Goal: Navigation & Orientation: Find specific page/section

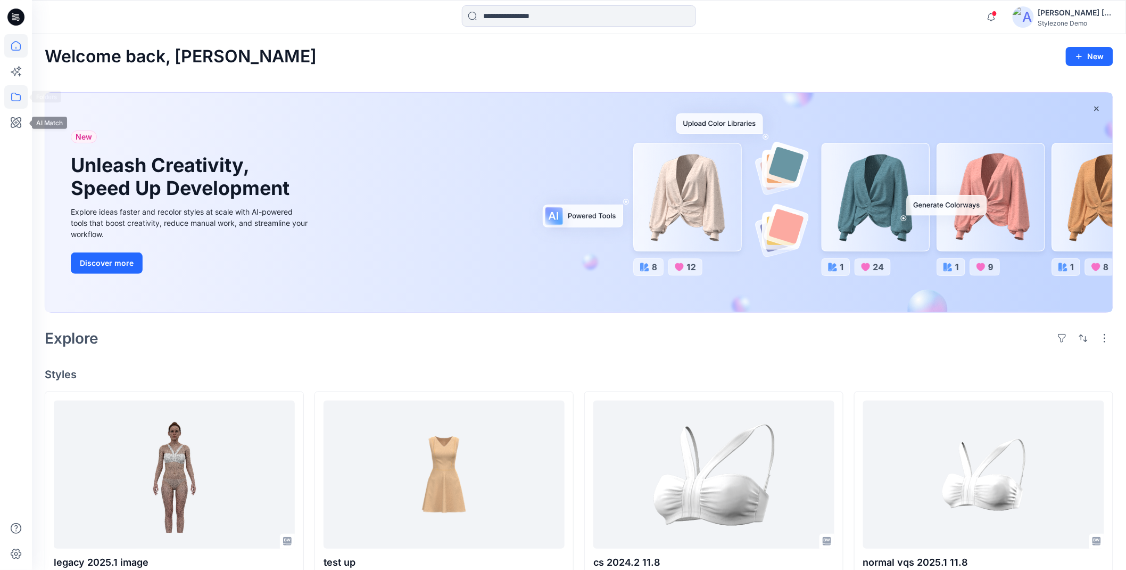
click at [10, 98] on icon at bounding box center [15, 96] width 23 height 23
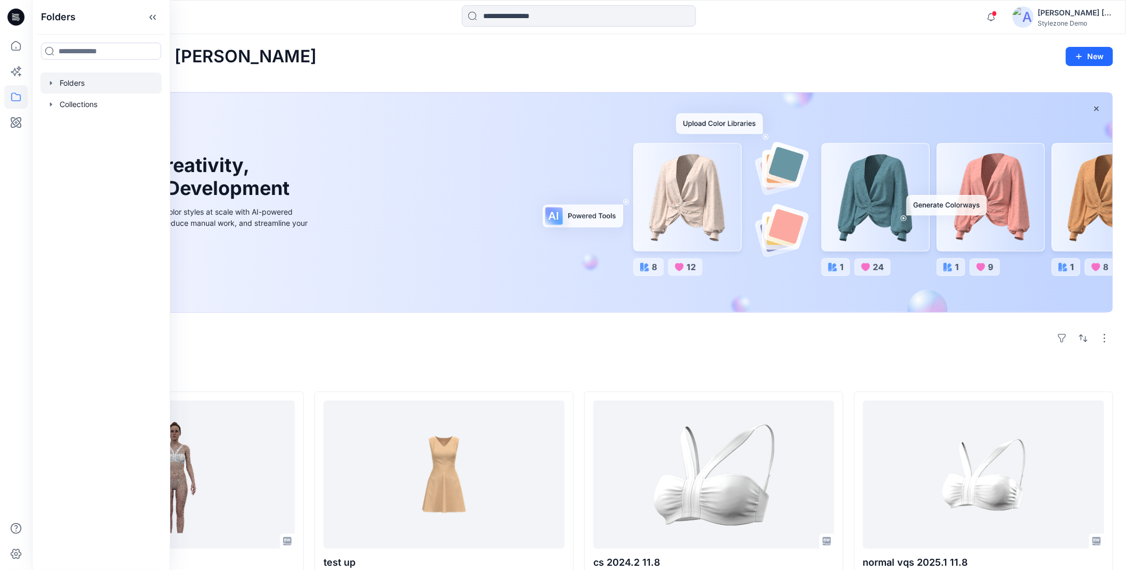
click at [57, 84] on div at bounding box center [100, 82] width 121 height 21
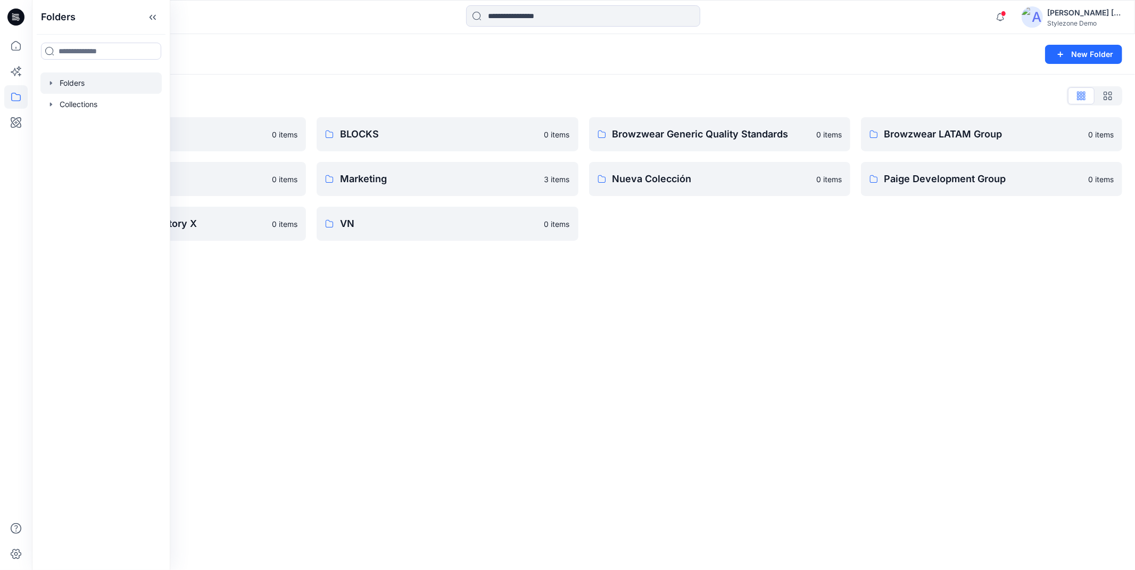
click at [47, 80] on icon "button" at bounding box center [51, 83] width 9 height 9
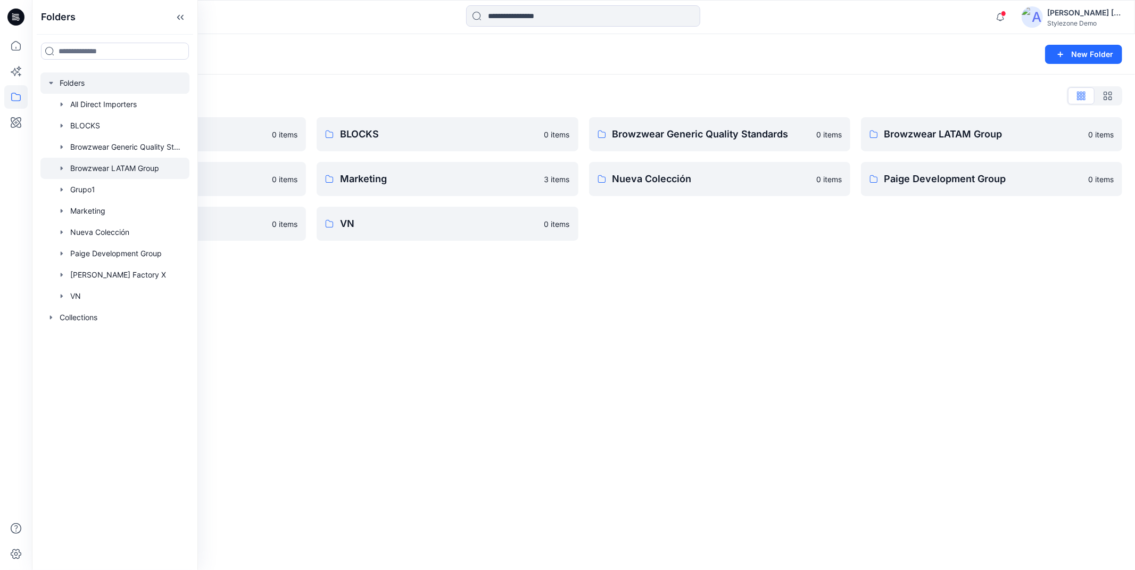
click at [109, 166] on div at bounding box center [114, 168] width 149 height 21
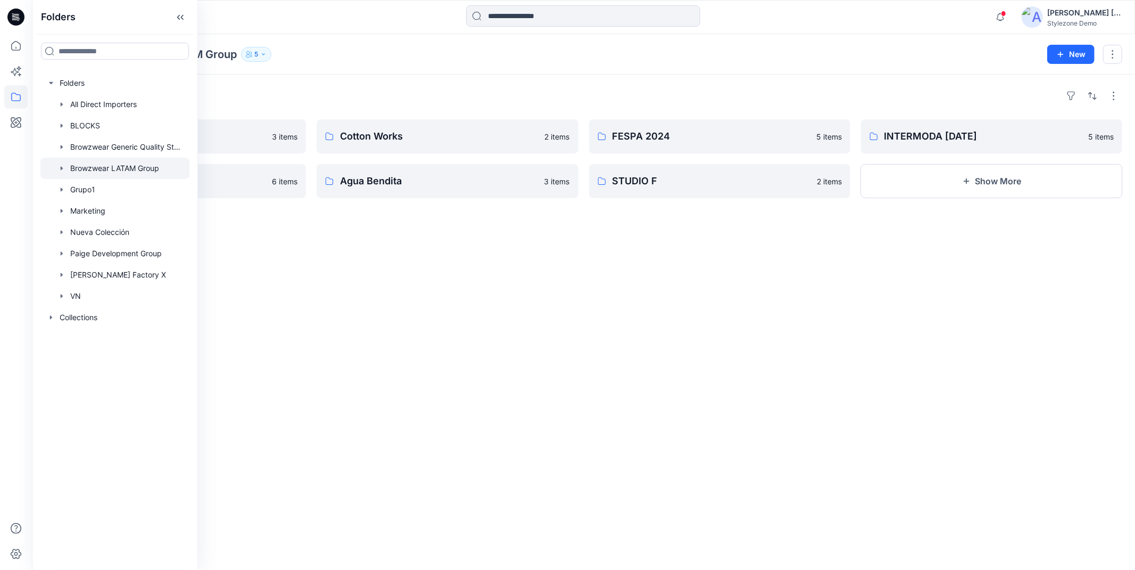
click at [400, 78] on div "Folders Salon de la Moda 3 items Grupo VDP 6 items Cotton Works 2 items Agua Be…" at bounding box center [583, 322] width 1103 height 495
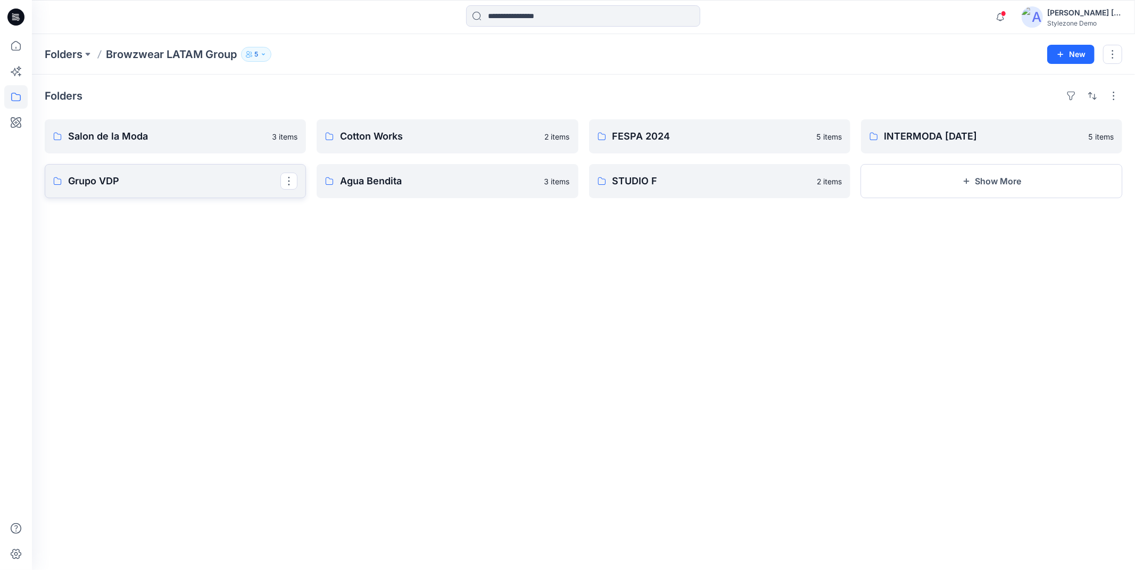
click at [169, 183] on p "Grupo VDP" at bounding box center [174, 181] width 212 height 15
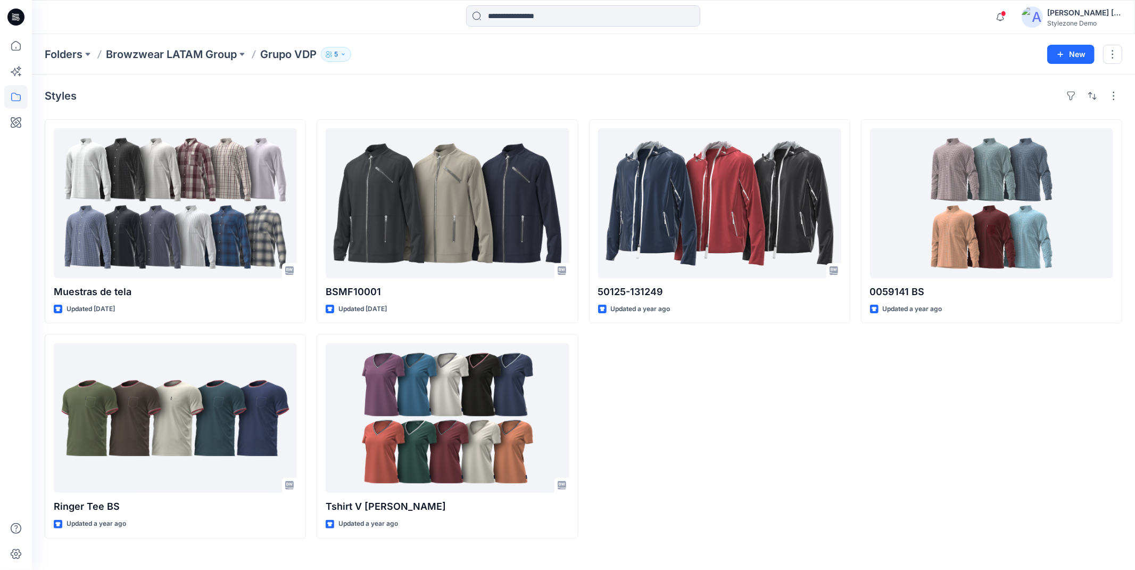
click at [270, 90] on div "Styles" at bounding box center [584, 95] width 1078 height 17
click at [262, 24] on div at bounding box center [170, 16] width 276 height 23
click at [224, 56] on p "Browzwear LATAM Group" at bounding box center [171, 54] width 131 height 15
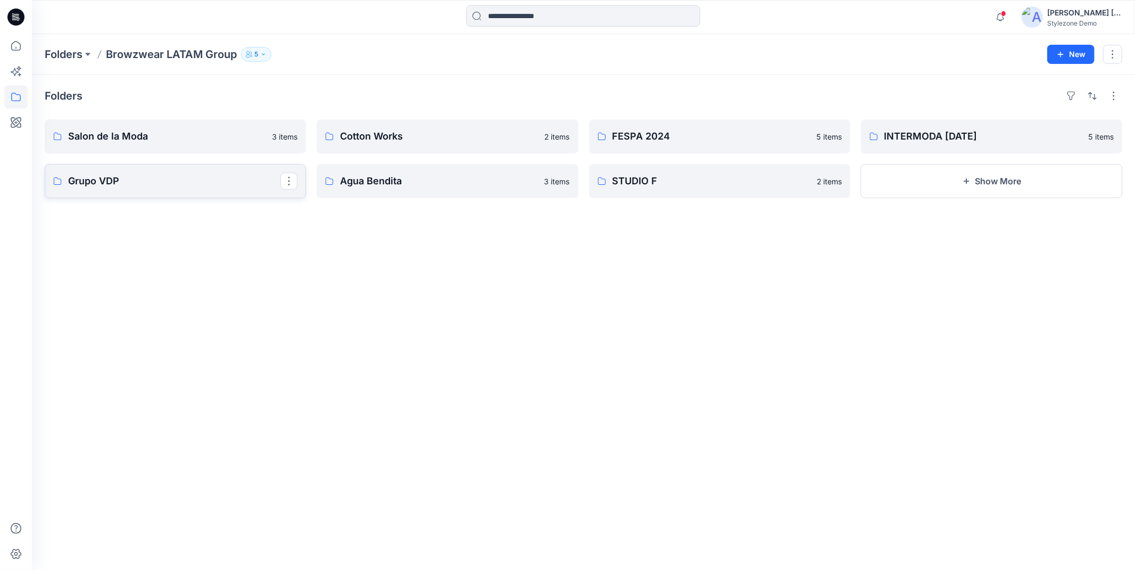
click at [133, 185] on p "Grupo VDP" at bounding box center [174, 181] width 212 height 15
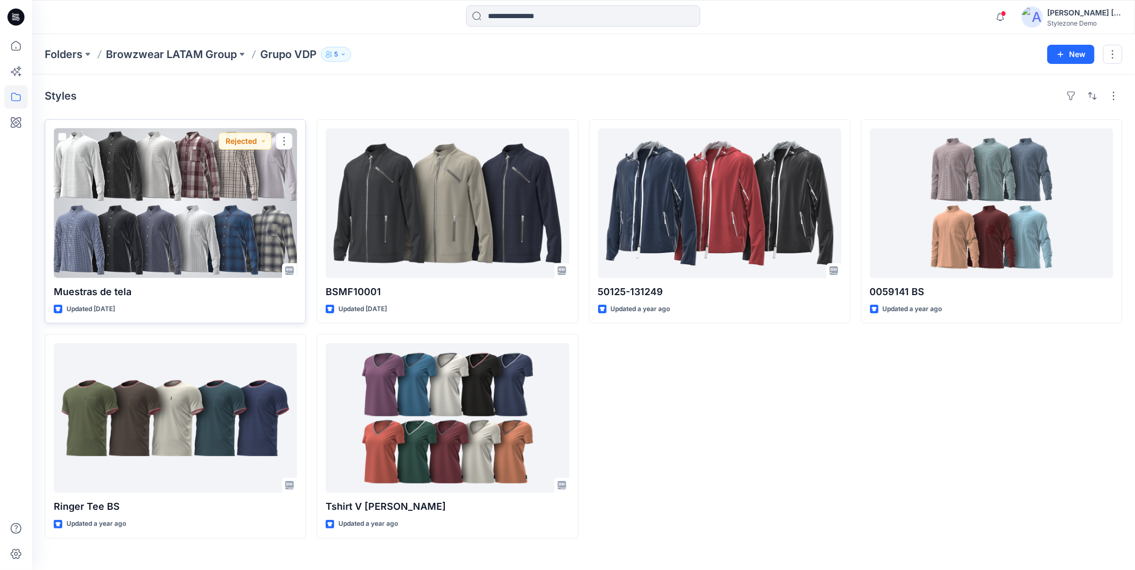
click at [195, 189] on div at bounding box center [175, 203] width 243 height 150
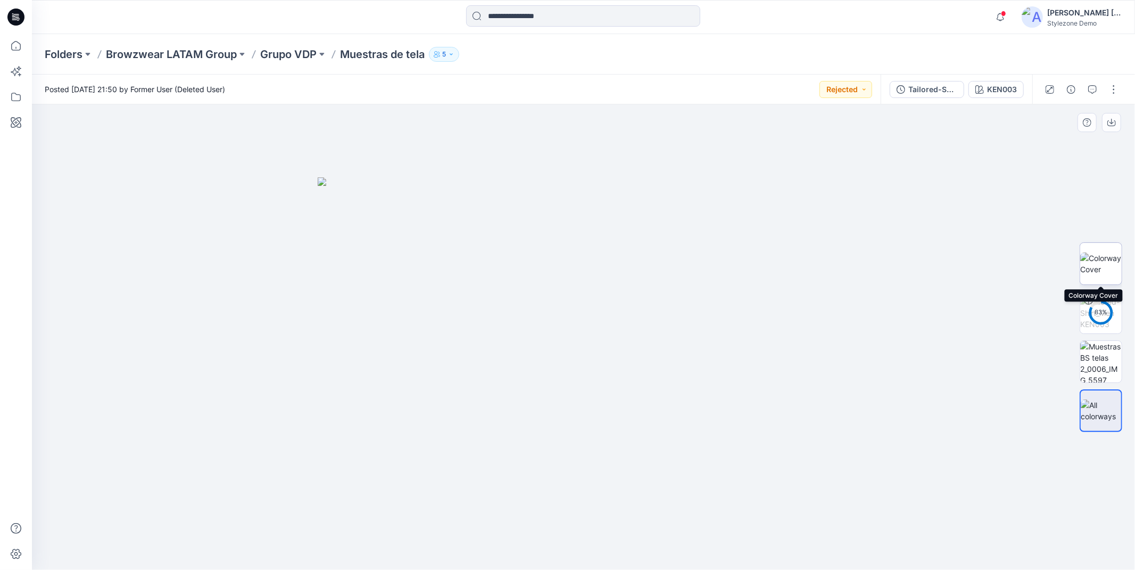
click at [1100, 258] on img at bounding box center [1102, 263] width 42 height 22
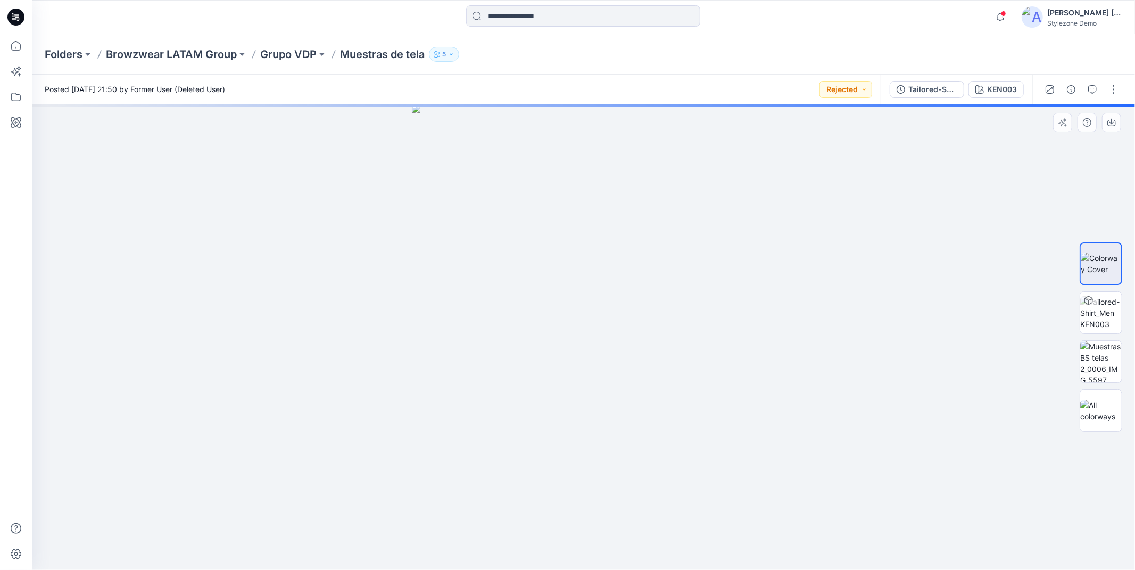
click at [567, 262] on img at bounding box center [584, 336] width 344 height 465
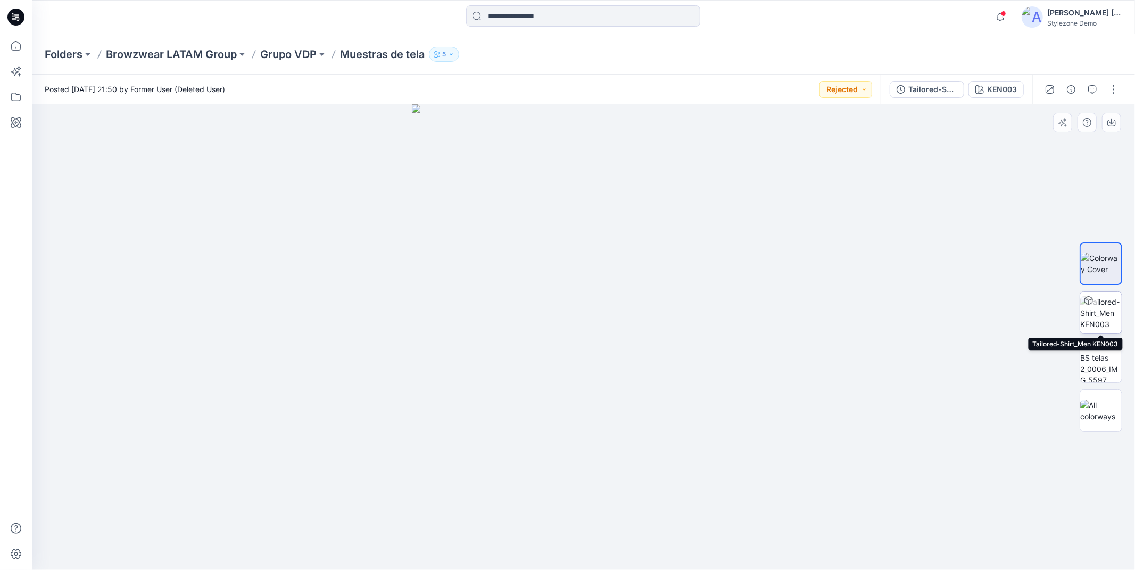
click at [1112, 323] on img at bounding box center [1102, 313] width 42 height 34
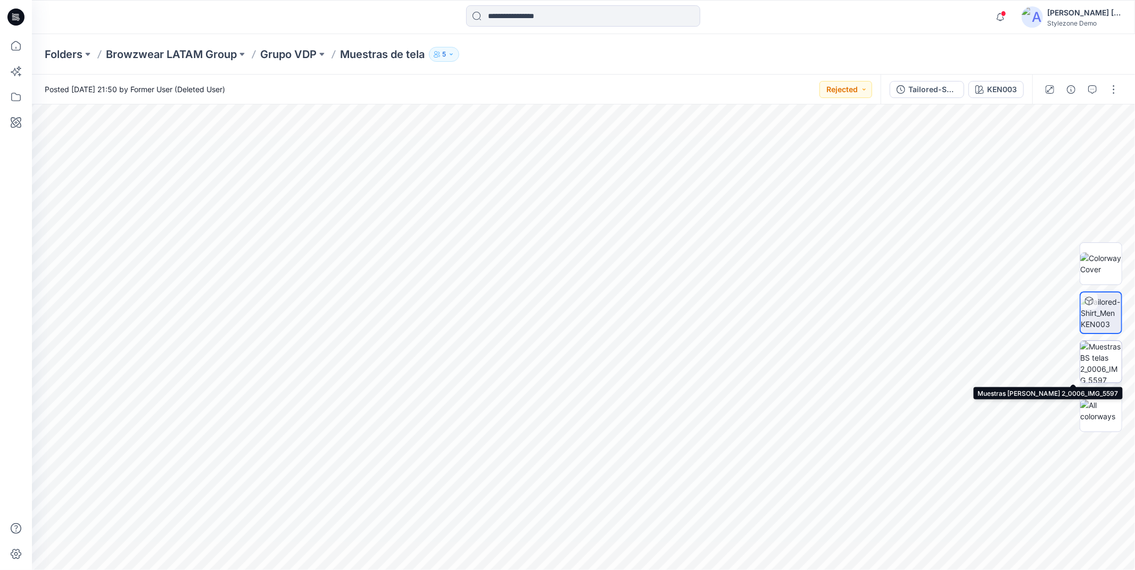
click at [1098, 353] on img at bounding box center [1102, 362] width 42 height 42
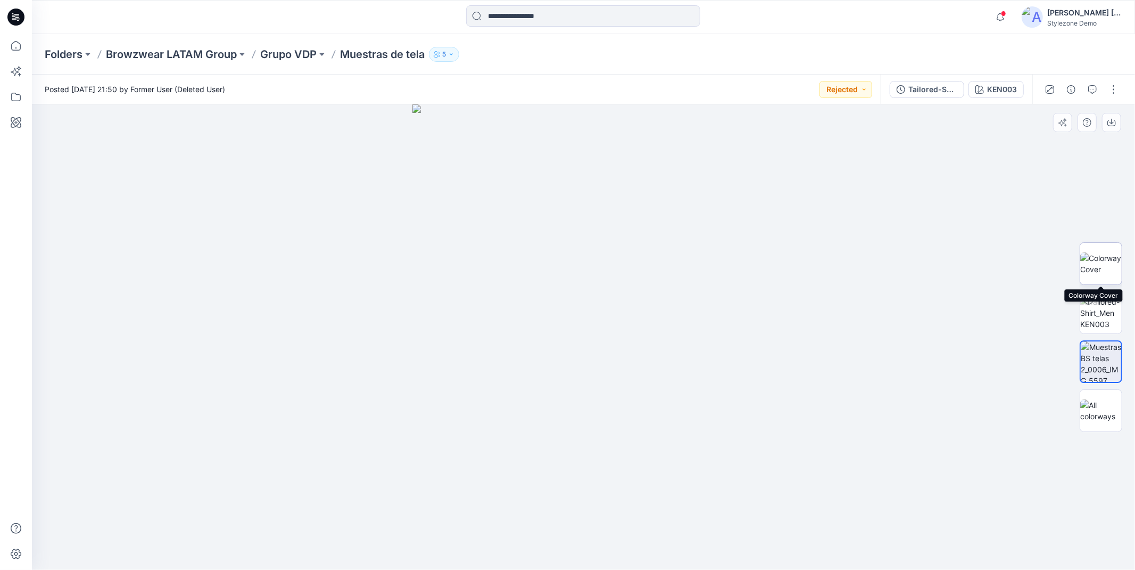
click at [1103, 270] on img at bounding box center [1102, 263] width 42 height 22
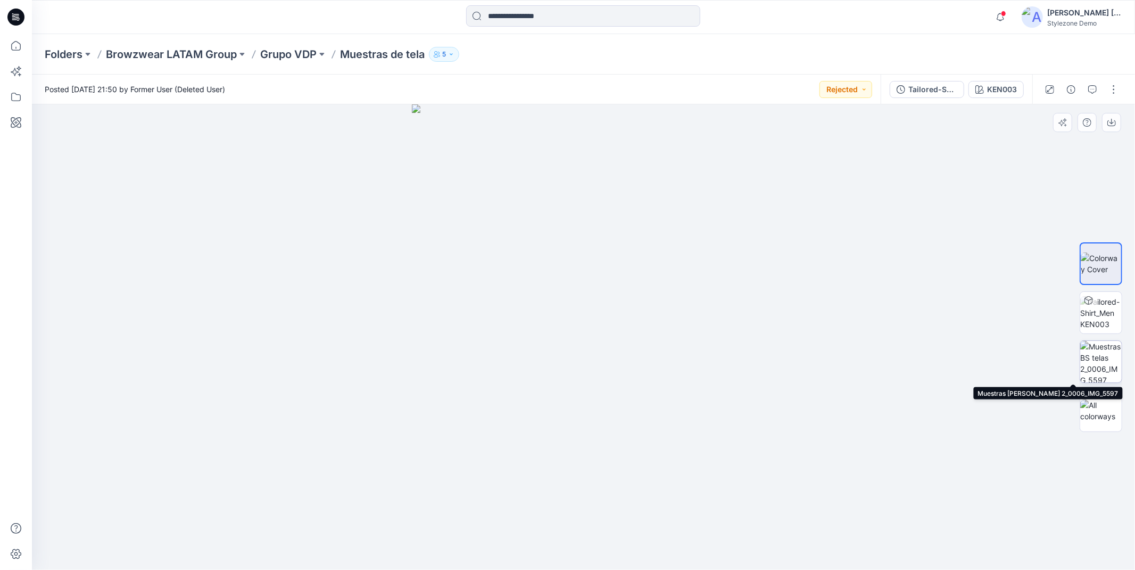
click at [1099, 348] on img at bounding box center [1102, 362] width 42 height 42
click at [1107, 264] on img at bounding box center [1102, 263] width 42 height 22
click at [1091, 369] on img at bounding box center [1102, 362] width 42 height 42
click at [1110, 258] on img at bounding box center [1102, 263] width 42 height 22
click at [1001, 87] on div "KEN003" at bounding box center [1002, 90] width 30 height 12
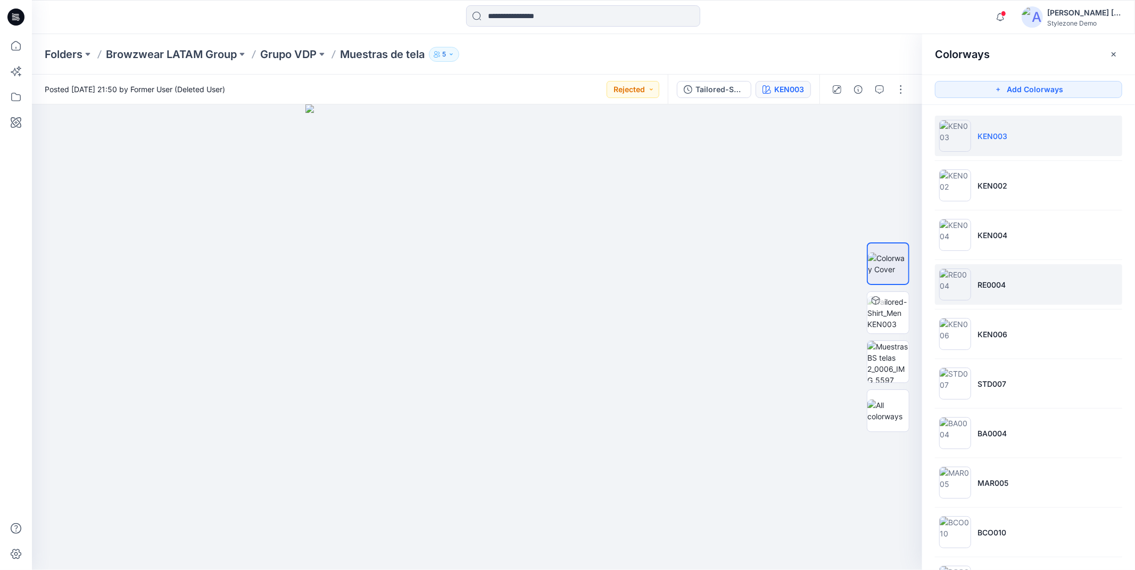
click at [984, 292] on li "RE0004" at bounding box center [1028, 284] width 187 height 40
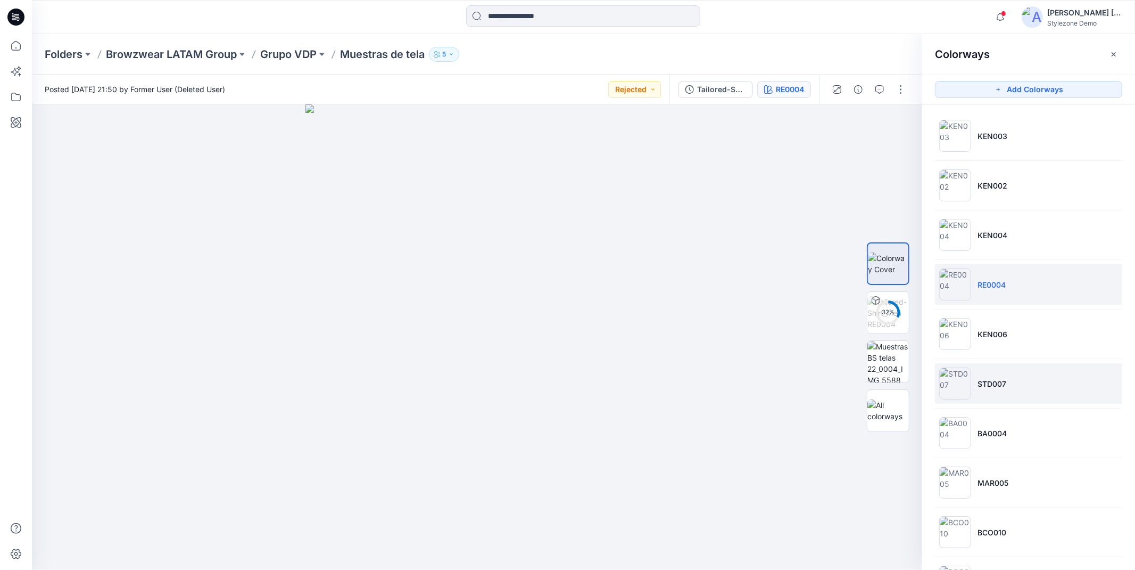
click at [1025, 386] on li "STD007" at bounding box center [1028, 383] width 187 height 40
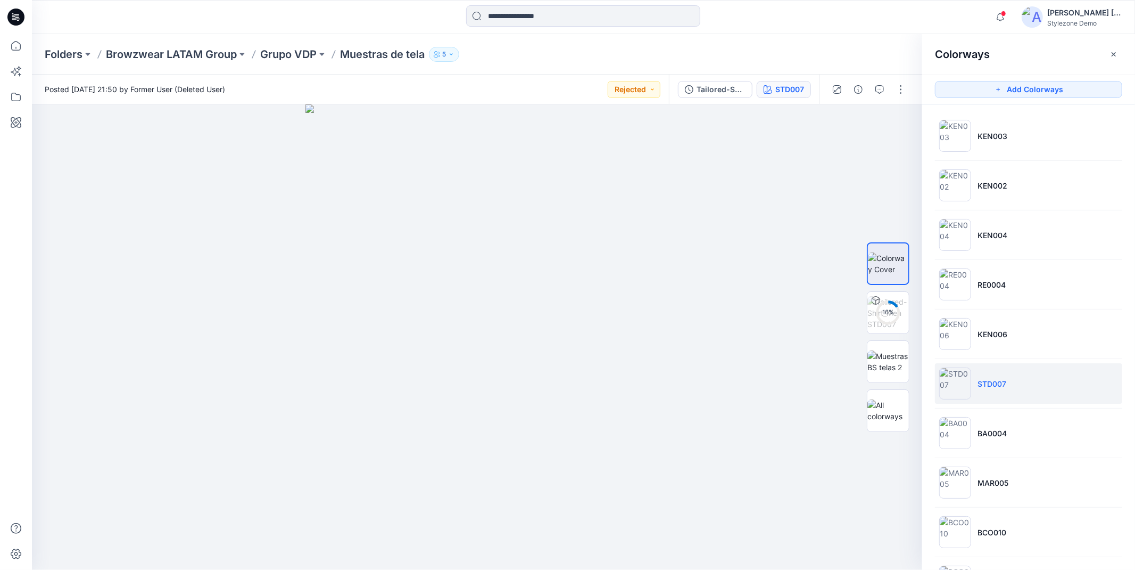
click at [579, 98] on div "Posted [DATE] 21:50 by Former User (Deleted User) Rejected" at bounding box center [350, 89] width 637 height 29
click at [642, 97] on button "Rejected" at bounding box center [634, 89] width 53 height 17
click at [621, 182] on p "ADOPTED" at bounding box center [603, 184] width 35 height 14
click at [619, 92] on button "ADOPTED" at bounding box center [632, 89] width 57 height 17
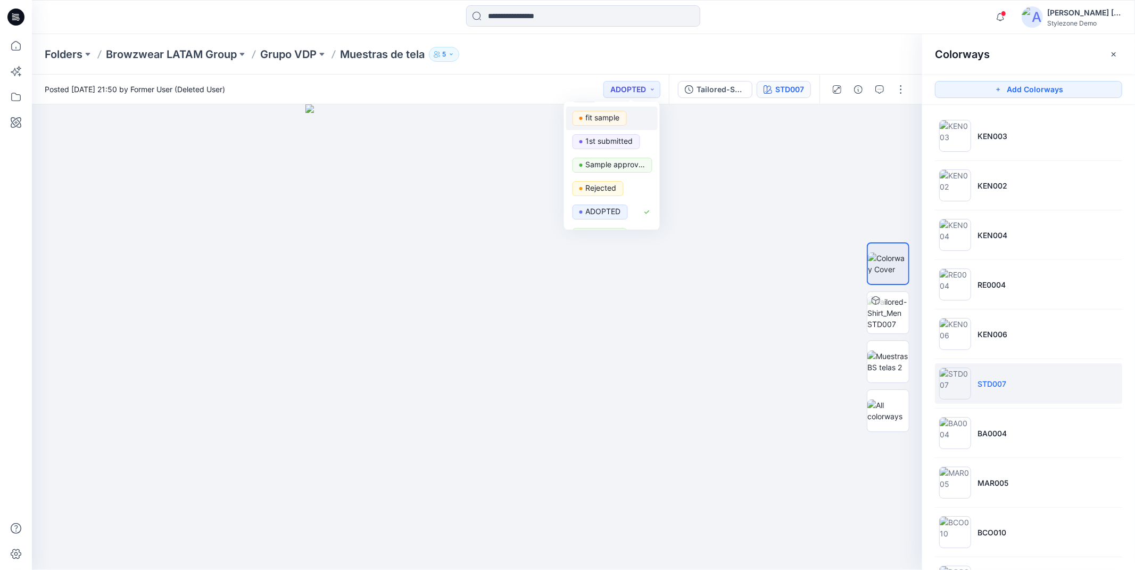
scroll to position [59, 0]
click at [609, 153] on p "fit sample" at bounding box center [603, 150] width 34 height 14
click at [641, 92] on button "fit sample" at bounding box center [631, 89] width 57 height 17
click at [628, 152] on div "Approved" at bounding box center [612, 149] width 79 height 15
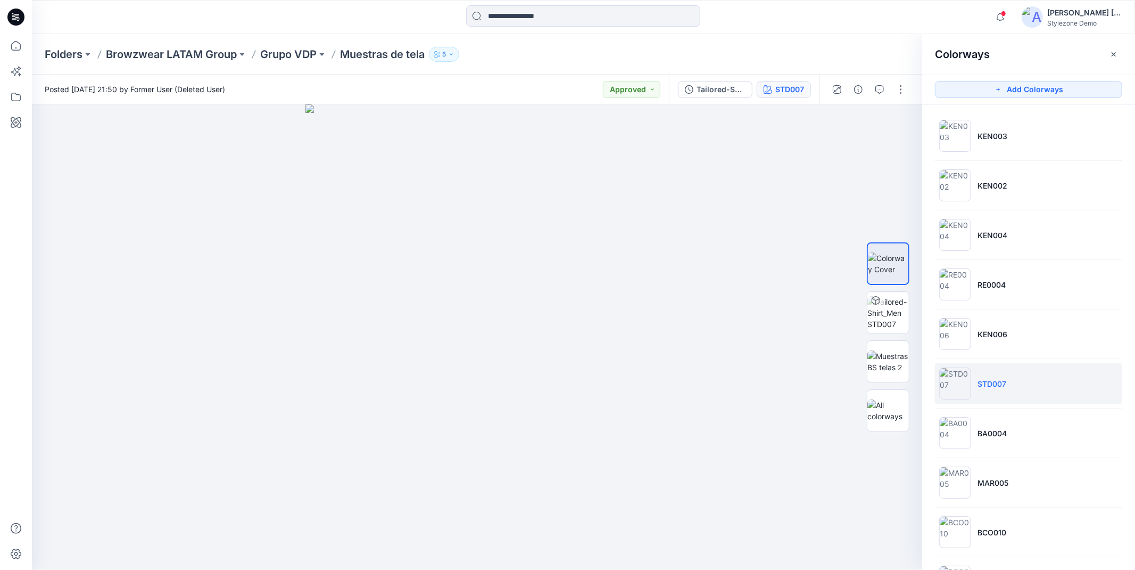
click at [571, 87] on div "Posted [DATE] 21:50 by Former User (Deleted User) Approved" at bounding box center [350, 89] width 637 height 29
click at [615, 87] on button "Approved" at bounding box center [631, 89] width 57 height 17
click at [575, 83] on div "Posted [DATE] 21:50 by Former User (Deleted User) Approved Set Status Prototype…" at bounding box center [350, 89] width 637 height 29
click at [806, 48] on div "Folders Browzwear LATAM Group Grupo VDP Muestras de tela 5" at bounding box center [542, 54] width 995 height 15
click at [880, 87] on icon "button" at bounding box center [880, 89] width 9 height 9
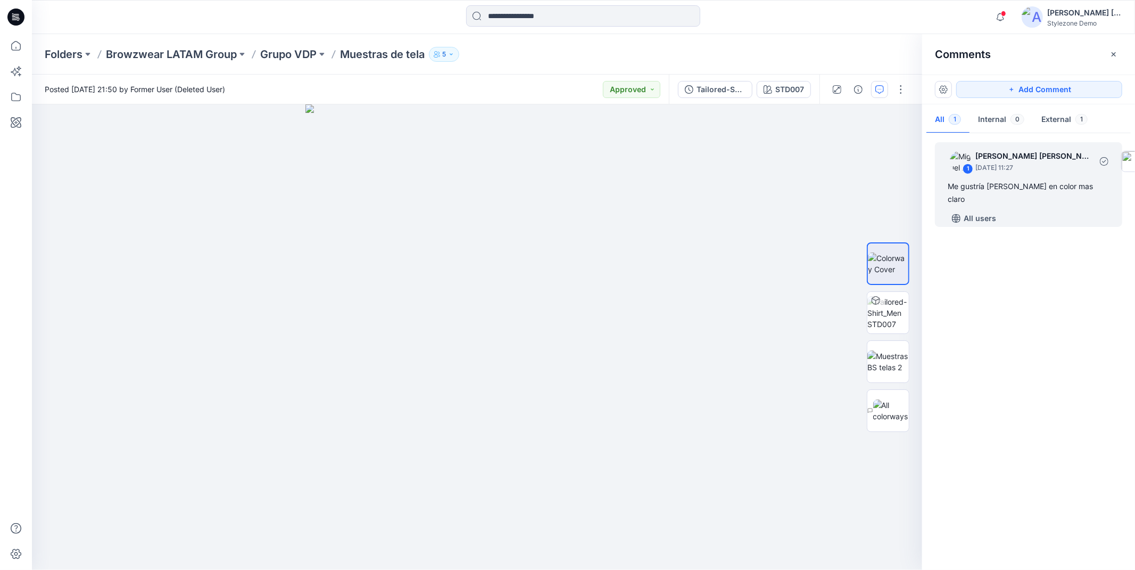
click at [1005, 161] on p "[PERSON_NAME] [PERSON_NAME]" at bounding box center [1034, 156] width 116 height 13
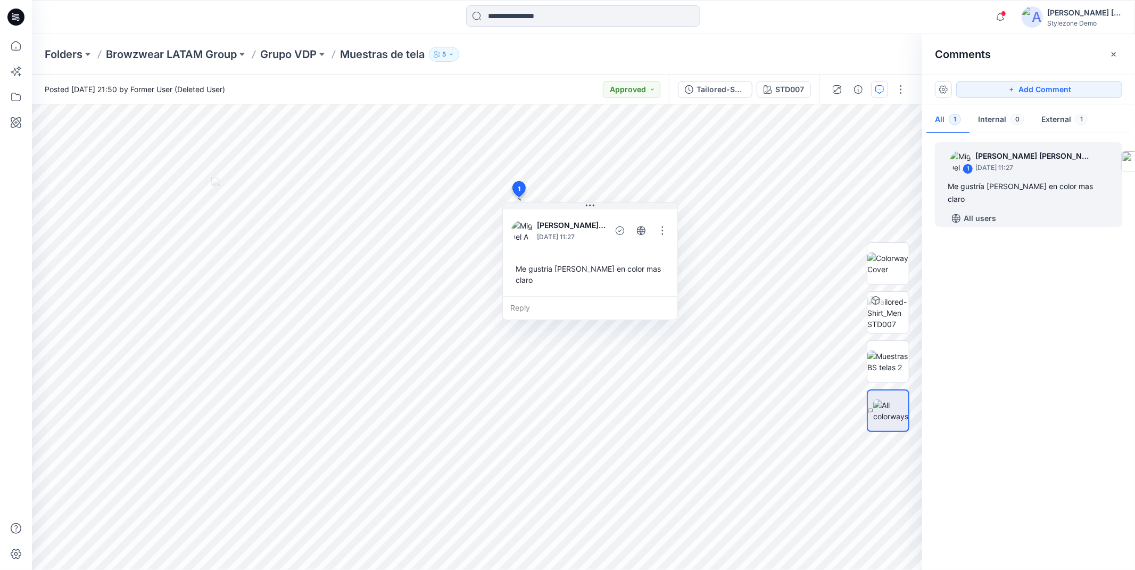
click at [533, 95] on div "Posted [DATE] 21:50 by Former User (Deleted User) Approved" at bounding box center [350, 89] width 637 height 29
click at [539, 101] on div "Posted [DATE] 21:50 by Former User (Deleted User) Approved" at bounding box center [350, 89] width 637 height 29
click at [554, 93] on div "Posted [DATE] 21:50 by Former User (Deleted User) Approved" at bounding box center [350, 89] width 637 height 29
click at [631, 96] on button "Approved" at bounding box center [631, 89] width 57 height 17
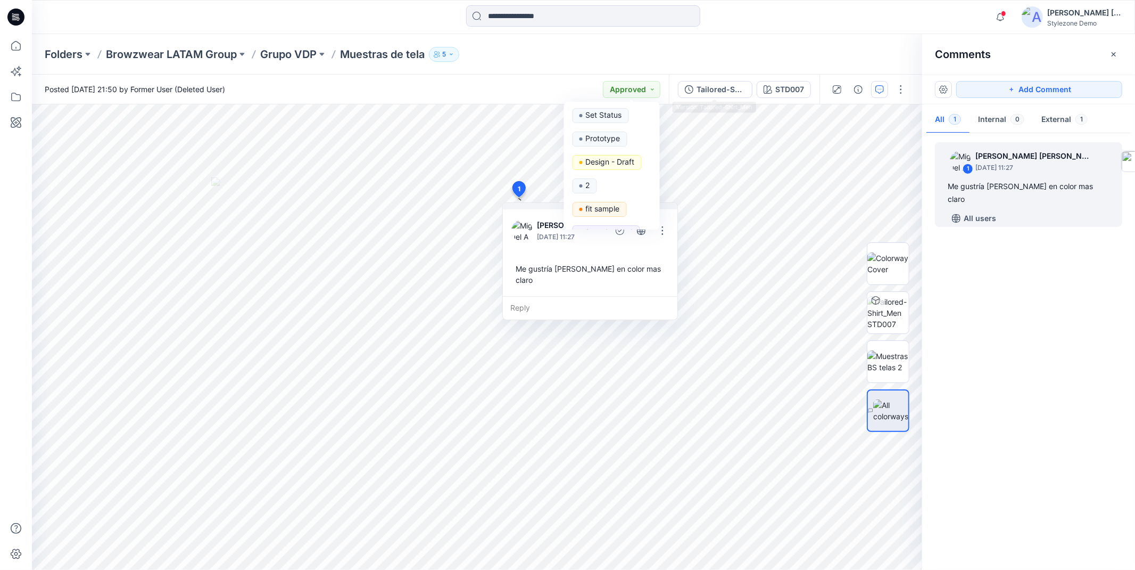
click at [770, 59] on div "Folders Browzwear LATAM Group Grupo VDP Muestras de tela 5" at bounding box center [542, 54] width 995 height 15
click at [899, 91] on button "button" at bounding box center [901, 89] width 17 height 17
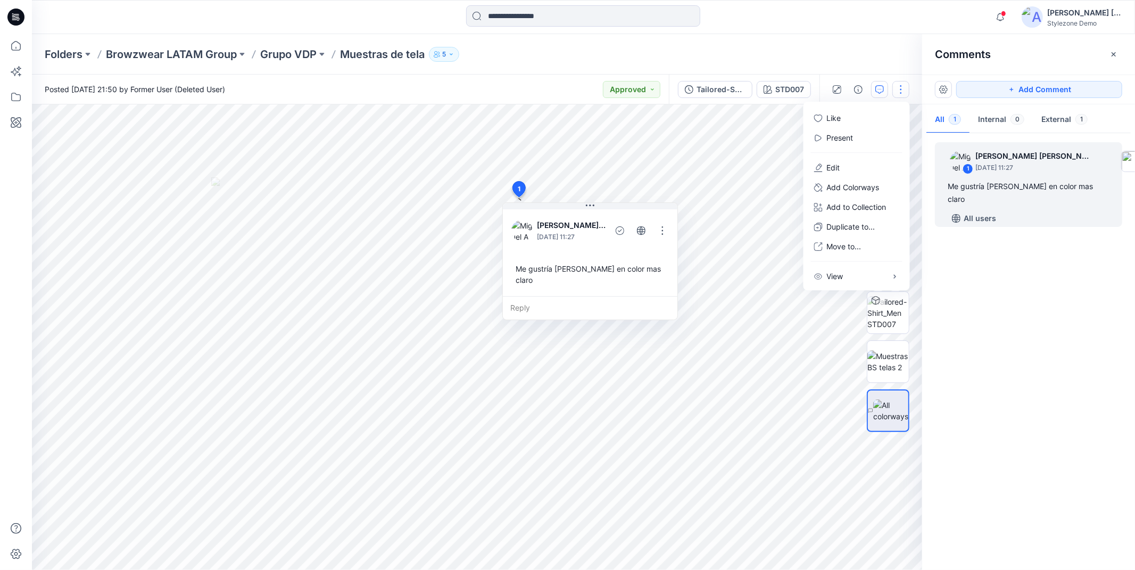
click at [879, 51] on div "Folders Browzwear LATAM Group Grupo VDP Muestras de tela 5" at bounding box center [542, 54] width 995 height 15
click at [806, 64] on div "Folders Browzwear LATAM Group Grupo VDP Muestras de tela 5" at bounding box center [583, 54] width 1103 height 40
click at [748, 63] on div "Folders Browzwear LATAM Group Grupo VDP Muestras de tela 5" at bounding box center [583, 54] width 1103 height 40
click at [1113, 56] on icon "button" at bounding box center [1114, 54] width 9 height 9
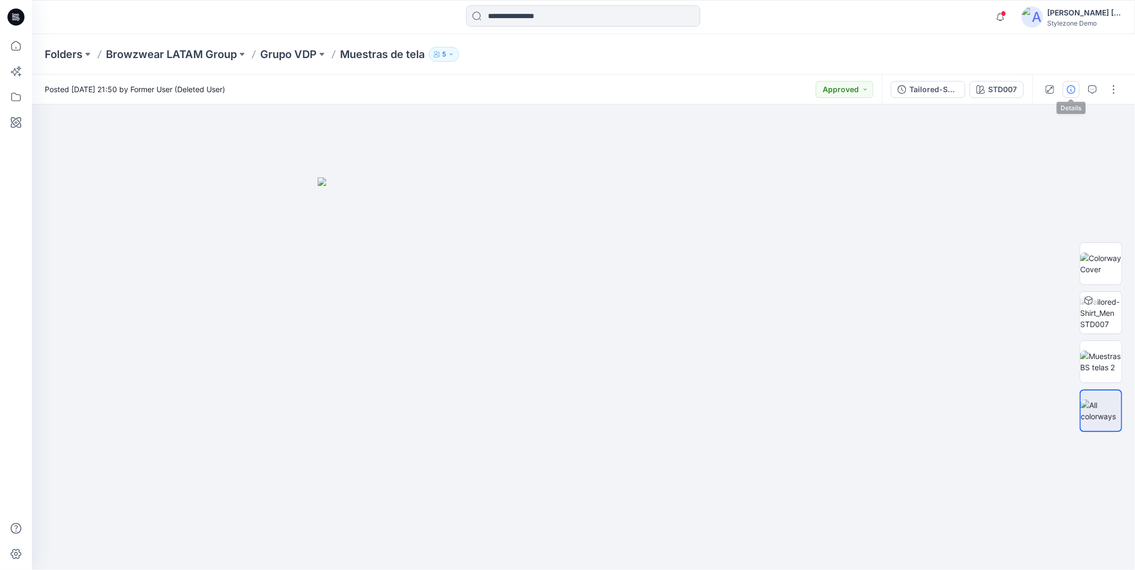
click at [1072, 87] on icon "button" at bounding box center [1071, 89] width 9 height 9
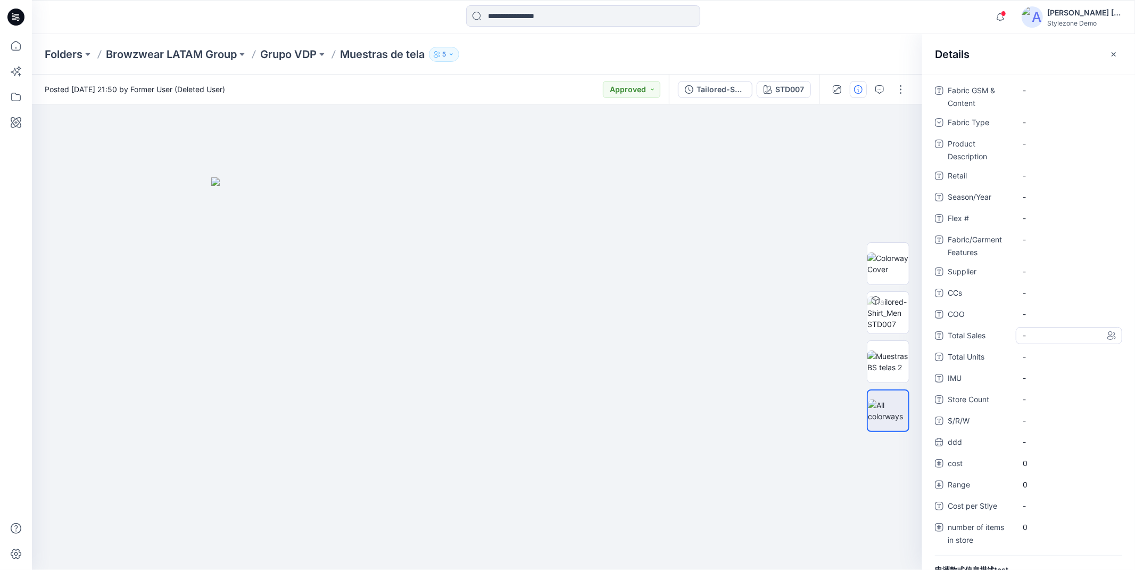
scroll to position [92, 0]
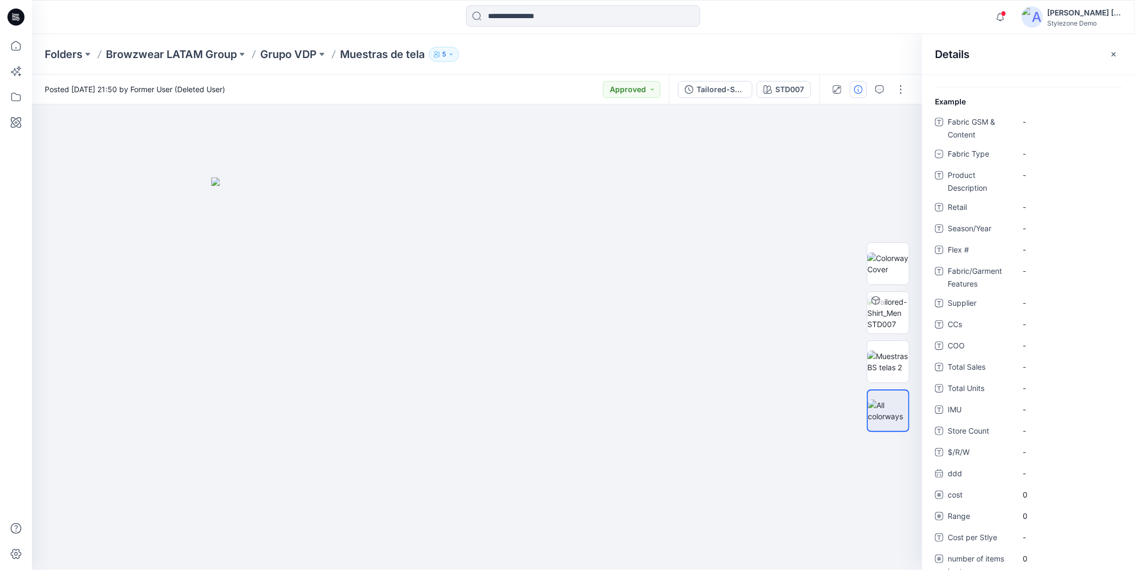
click at [679, 57] on div "Folders Browzwear LATAM Group Grupo VDP Muestras de tela 5" at bounding box center [542, 54] width 995 height 15
click at [303, 56] on p "Grupo VDP" at bounding box center [288, 54] width 56 height 15
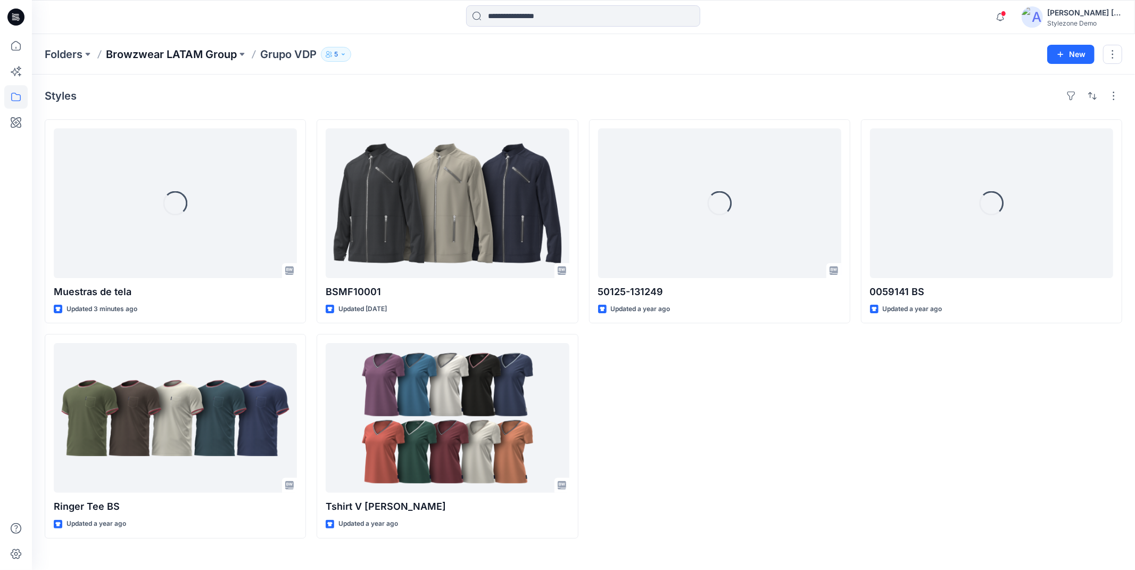
click at [211, 56] on p "Browzwear LATAM Group" at bounding box center [171, 54] width 131 height 15
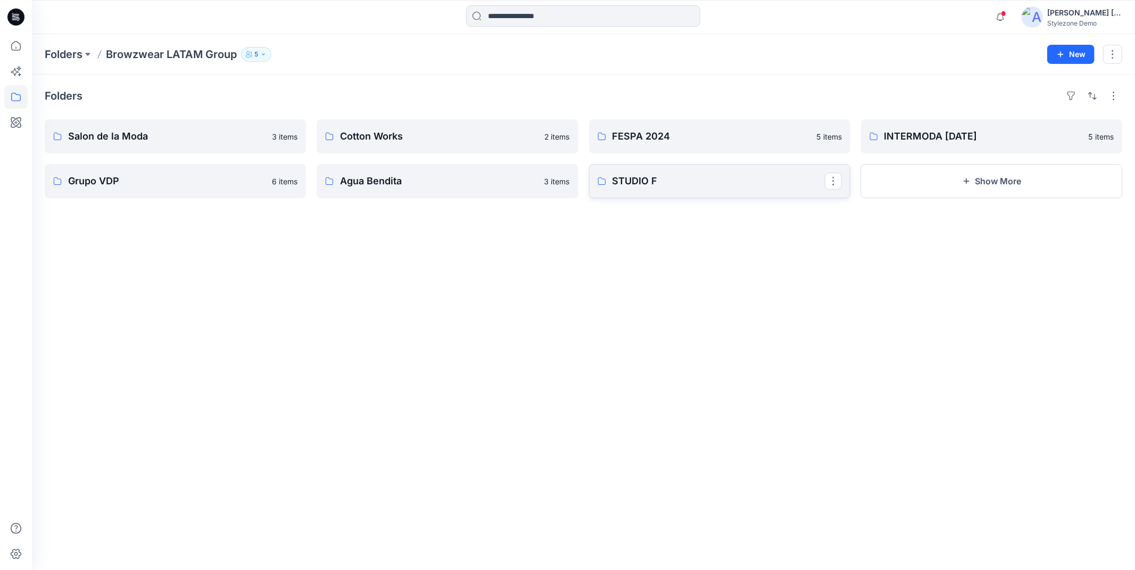
click at [656, 189] on link "STUDIO F" at bounding box center [719, 181] width 261 height 34
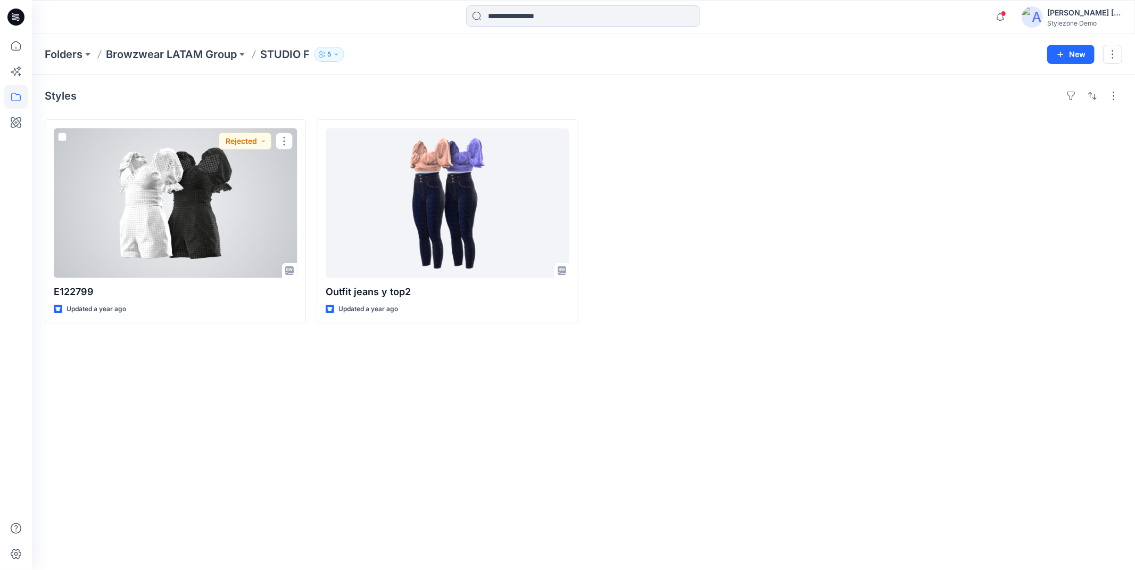
click at [192, 231] on div at bounding box center [175, 203] width 243 height 150
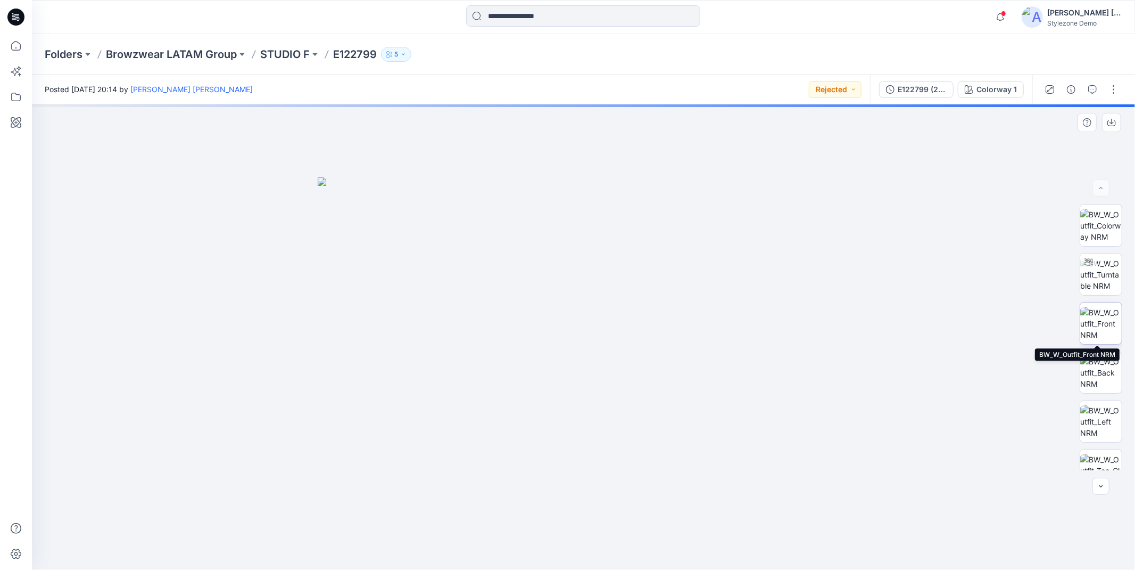
click at [1102, 327] on img at bounding box center [1102, 324] width 42 height 34
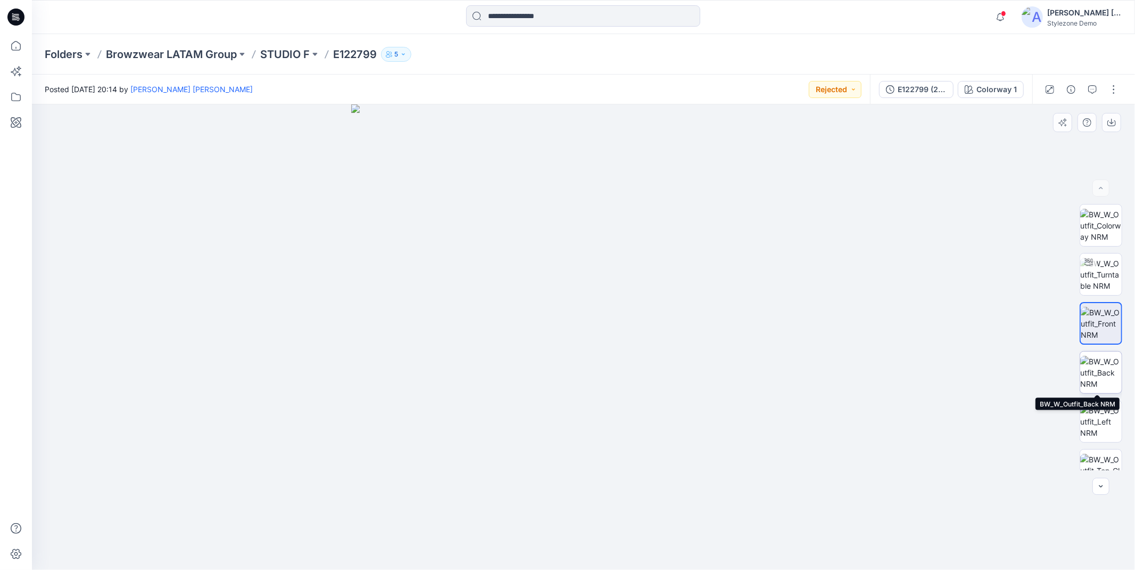
click at [1106, 376] on img at bounding box center [1102, 373] width 42 height 34
click at [1097, 283] on img at bounding box center [1102, 275] width 42 height 34
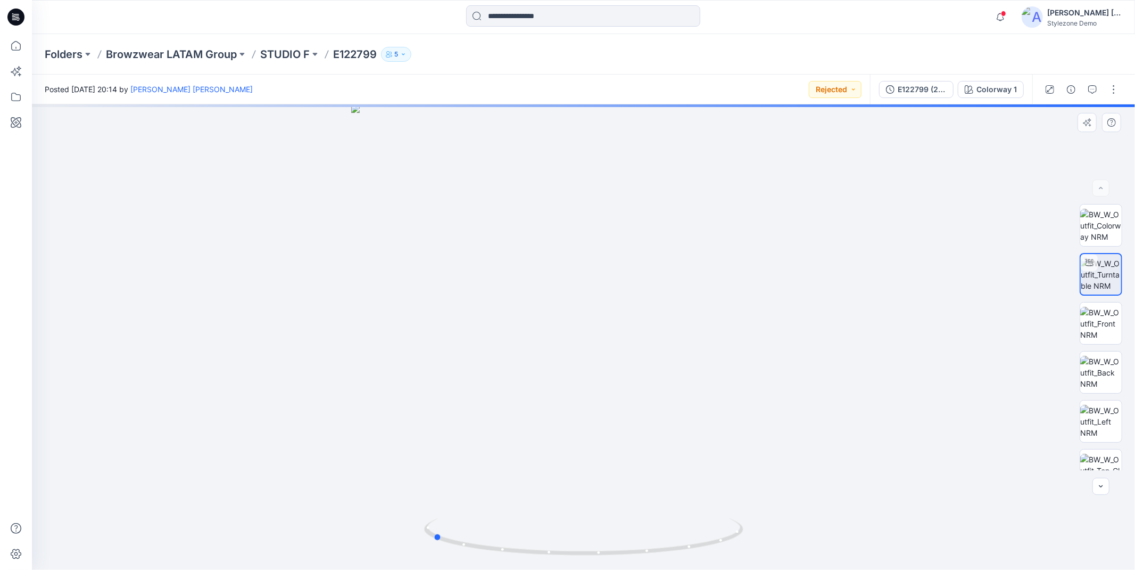
drag, startPoint x: 664, startPoint y: 549, endPoint x: 994, endPoint y: 521, distance: 331.2
click at [531, 551] on icon at bounding box center [585, 538] width 322 height 40
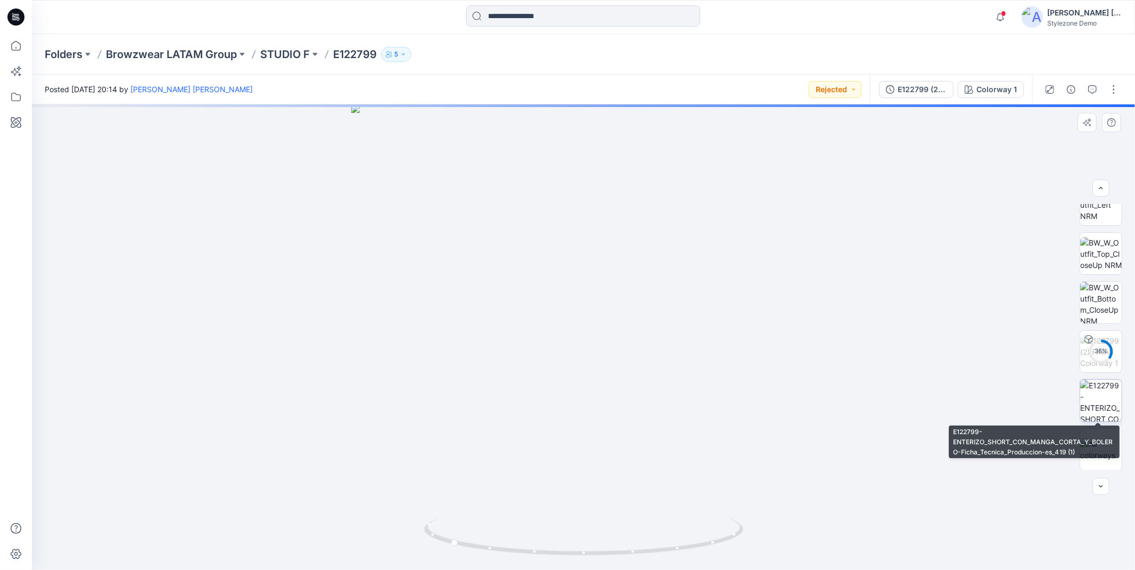
click at [1097, 399] on img at bounding box center [1102, 401] width 42 height 42
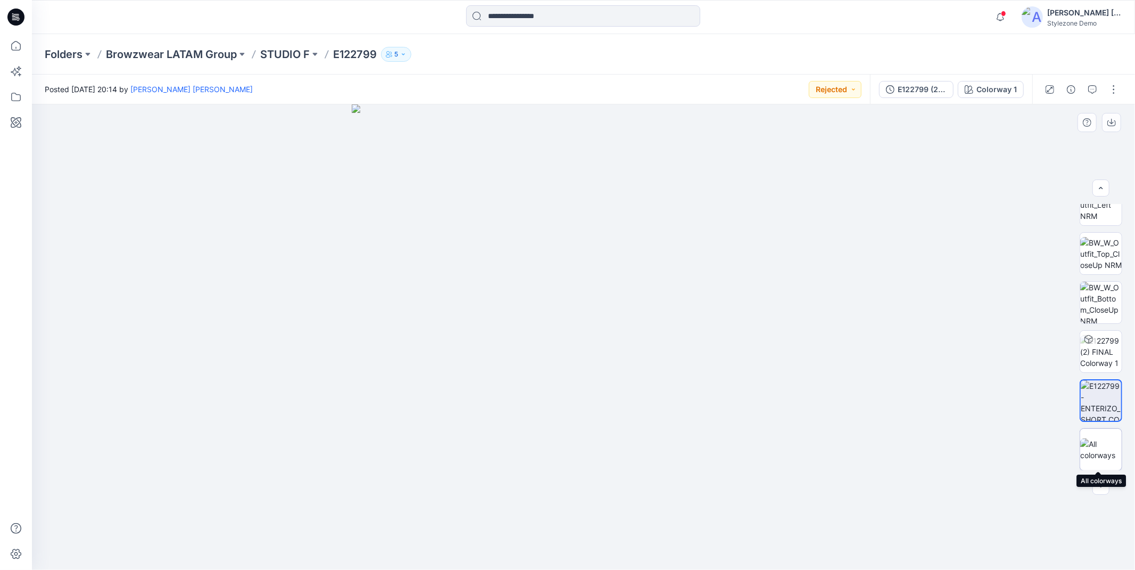
click at [1109, 453] on img at bounding box center [1102, 449] width 42 height 22
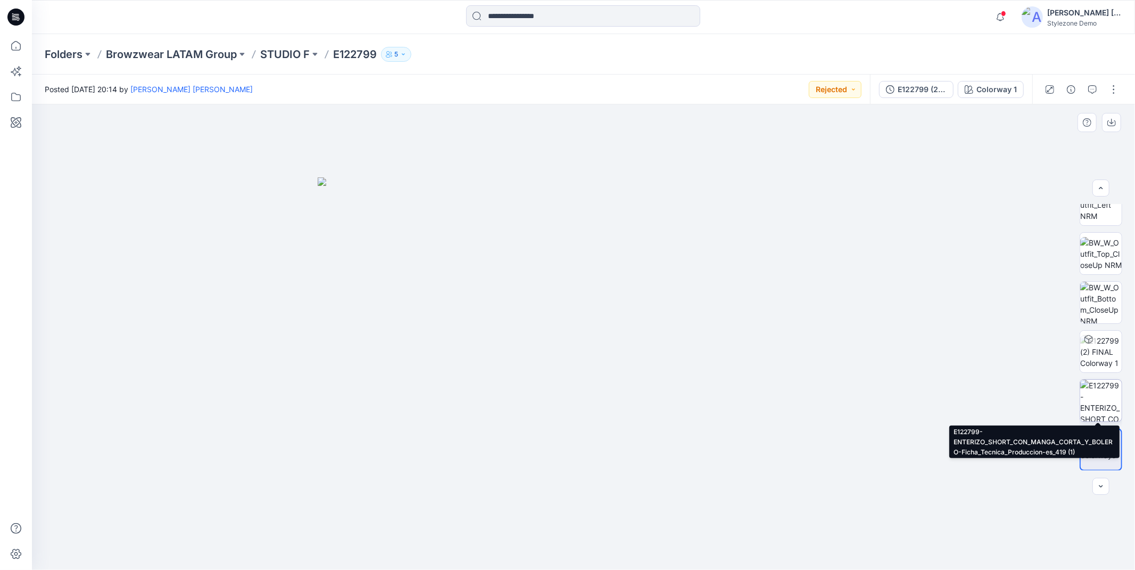
click at [1099, 390] on img at bounding box center [1102, 401] width 42 height 42
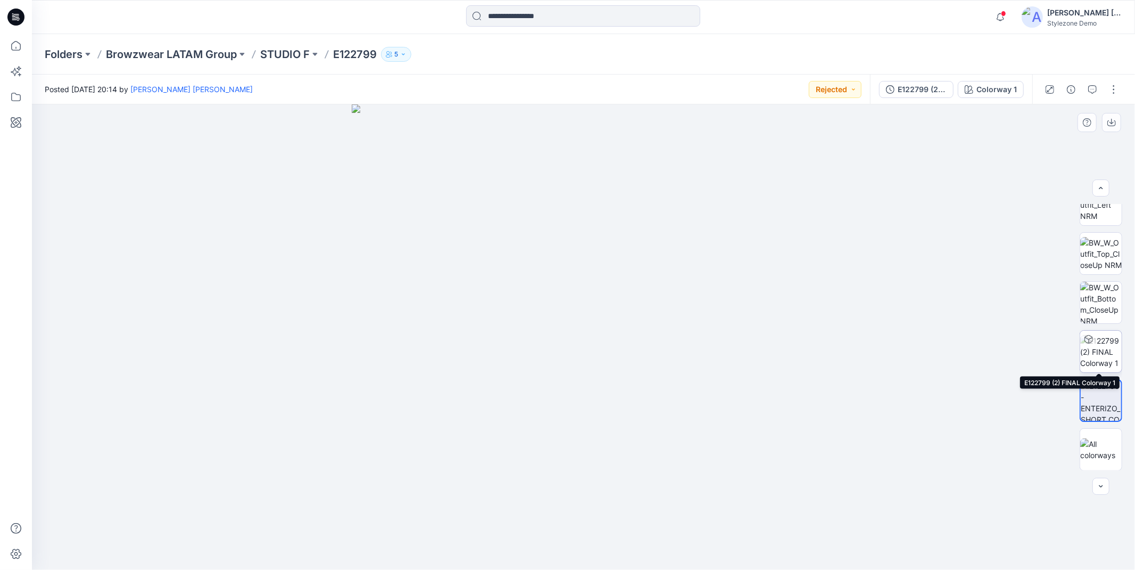
click at [1101, 348] on img at bounding box center [1102, 352] width 42 height 34
click at [1118, 128] on icon "button" at bounding box center [1114, 126] width 9 height 9
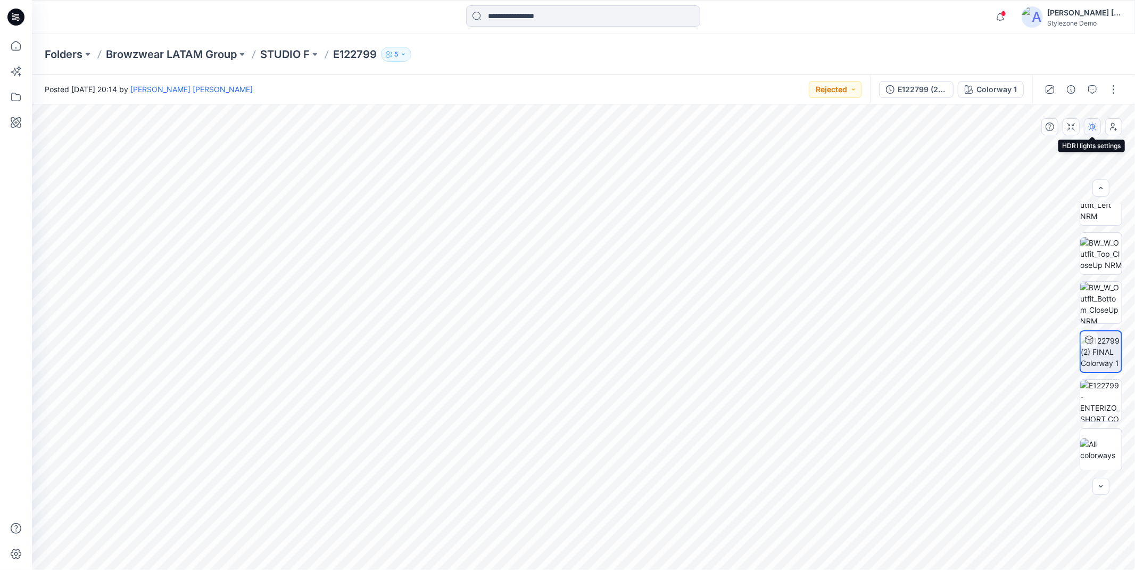
click at [1092, 126] on icon "button" at bounding box center [1093, 126] width 9 height 9
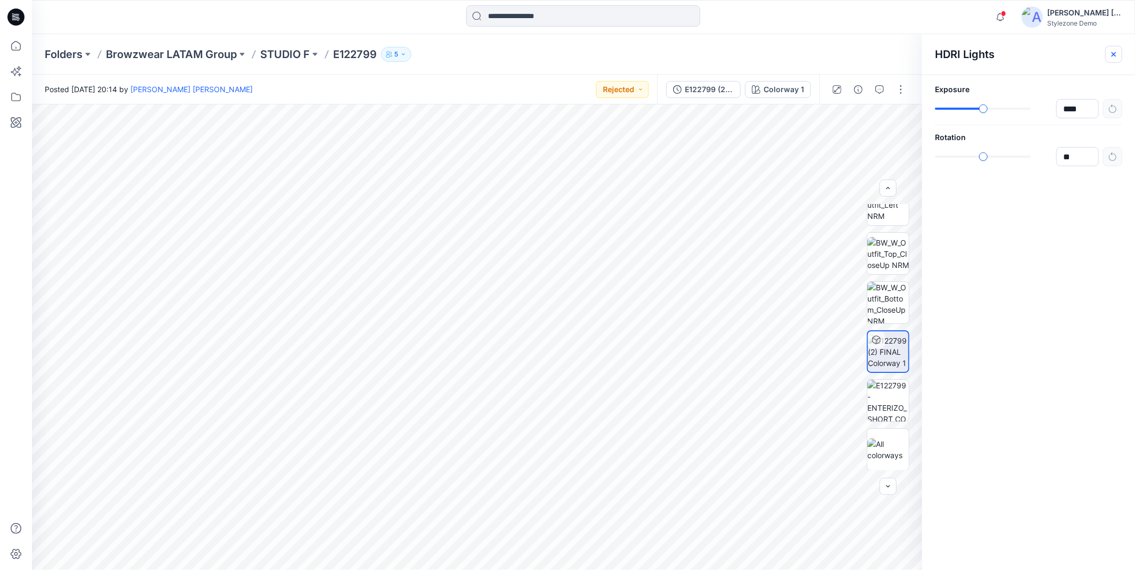
click at [1116, 60] on button "button" at bounding box center [1114, 54] width 17 height 17
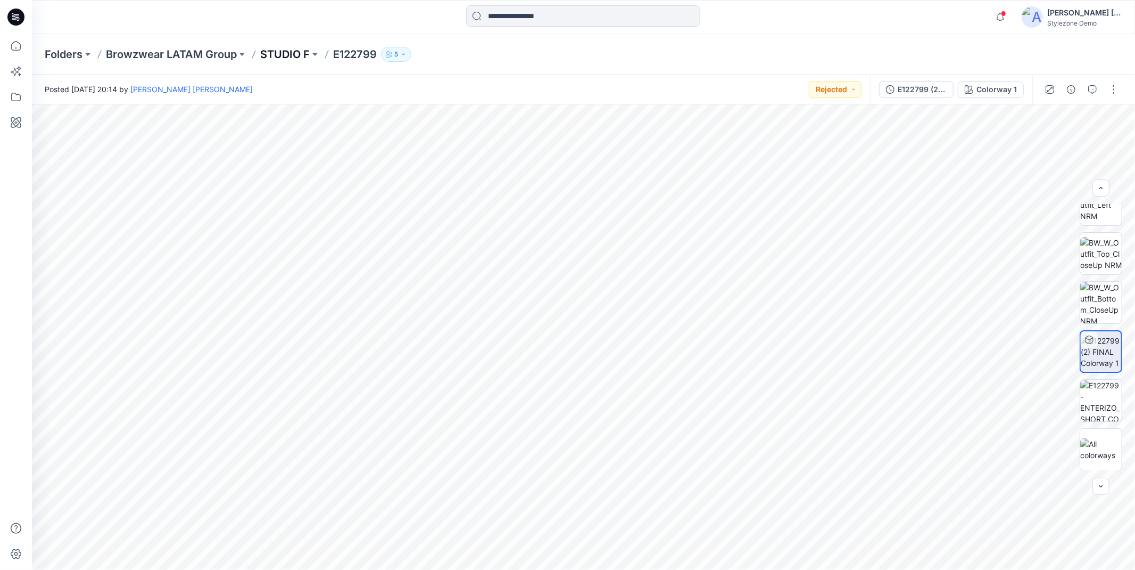
click at [271, 50] on p "STUDIO F" at bounding box center [285, 54] width 50 height 15
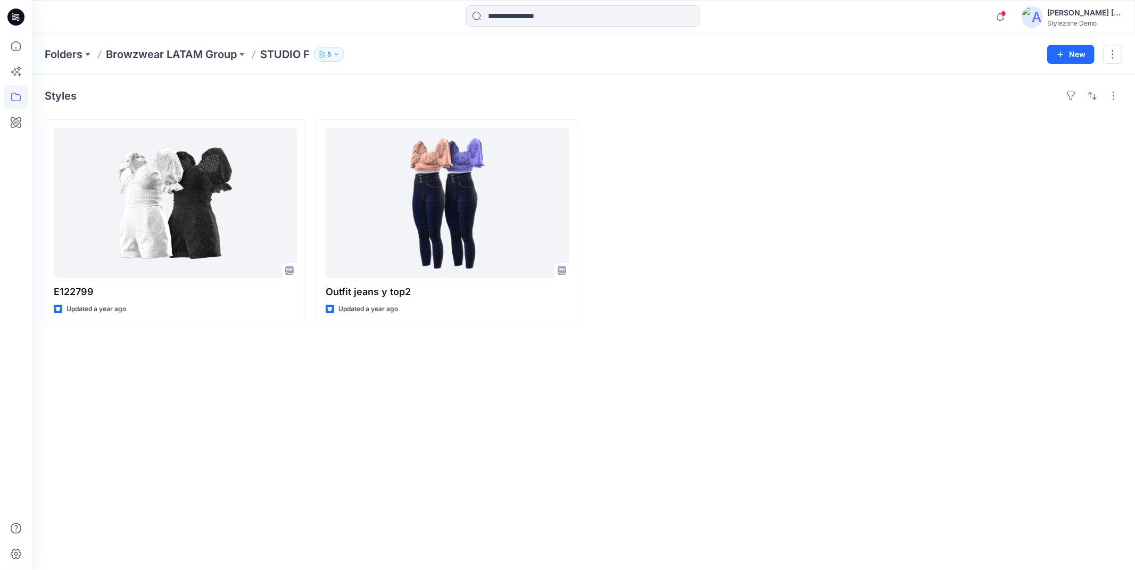
click at [222, 51] on p "Browzwear LATAM Group" at bounding box center [171, 54] width 131 height 15
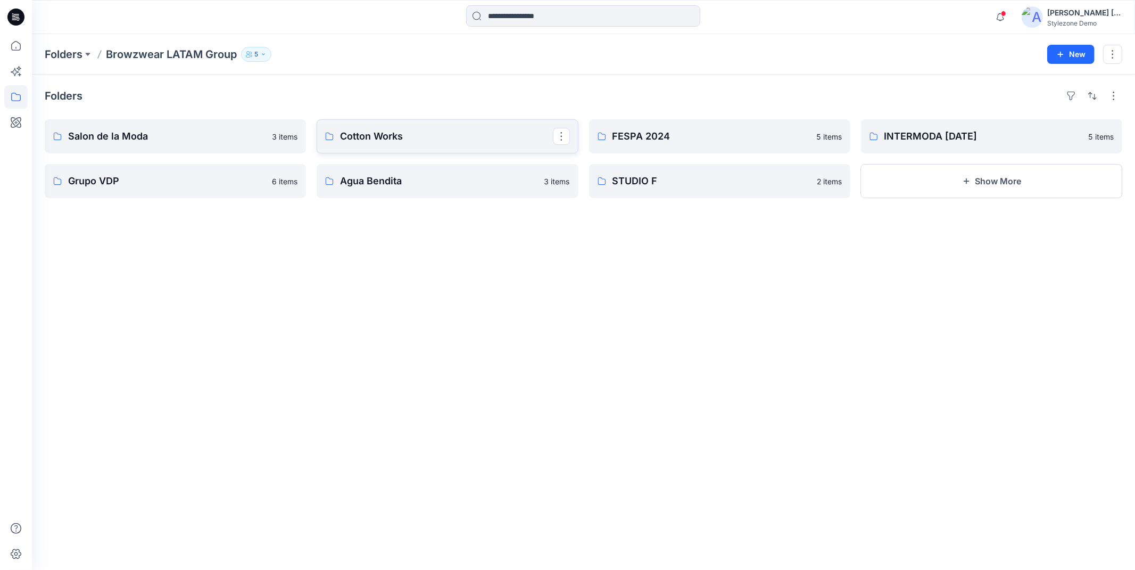
click at [417, 130] on p "Cotton Works" at bounding box center [446, 136] width 212 height 15
click at [422, 262] on div "Folders Salon de la Moda 3 items Grupo VDP 6 items Cotton Works 2 items Agua Be…" at bounding box center [583, 322] width 1103 height 495
click at [898, 144] on link "INTERMODA [DATE]" at bounding box center [991, 136] width 261 height 34
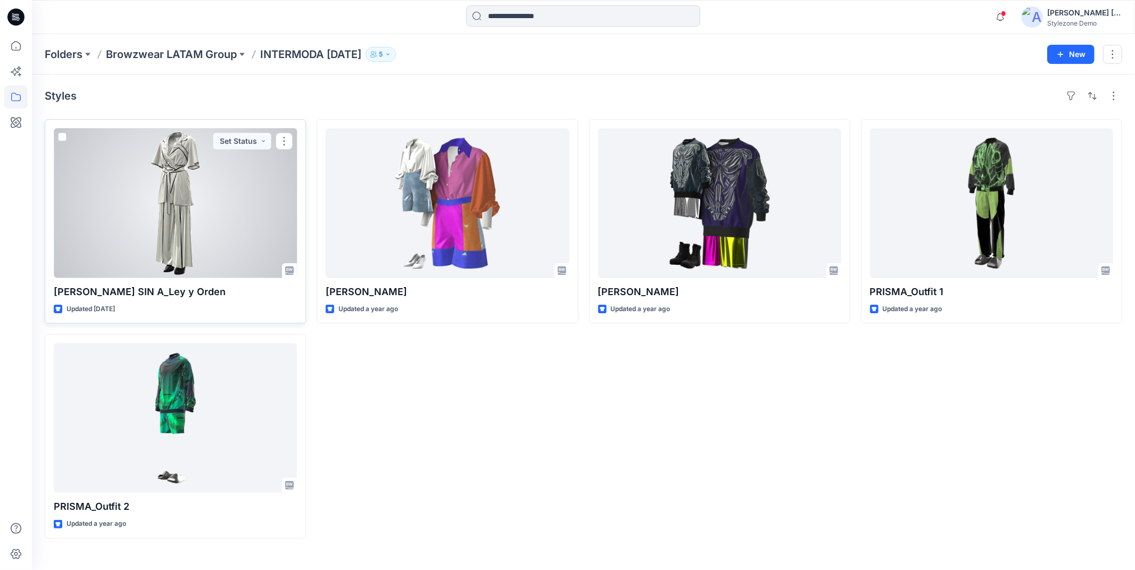
click at [157, 188] on div at bounding box center [175, 203] width 243 height 150
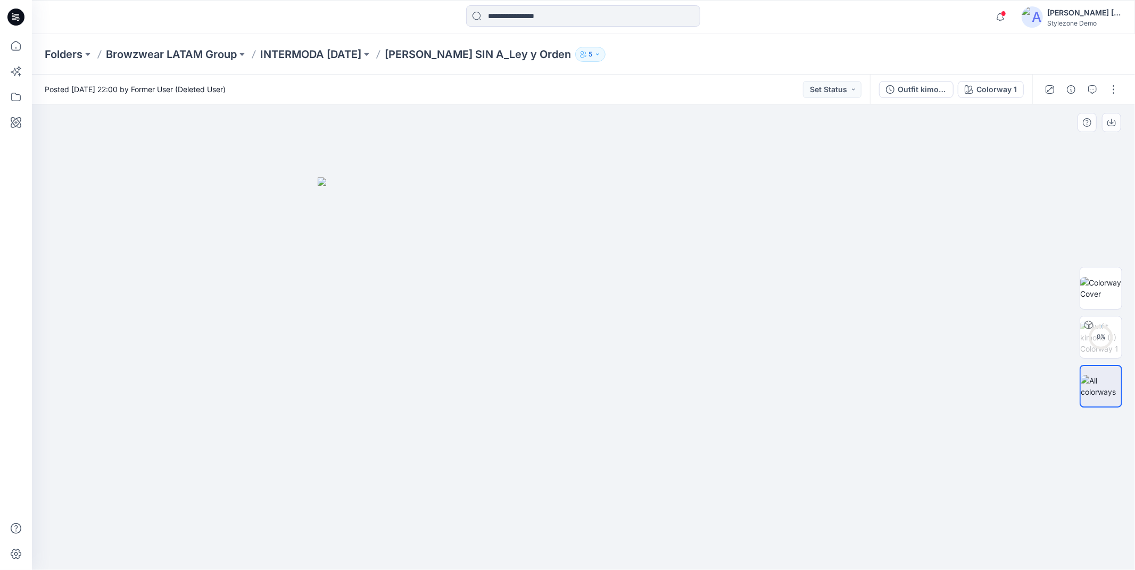
drag, startPoint x: 596, startPoint y: 427, endPoint x: 582, endPoint y: 432, distance: 14.6
click at [582, 432] on img at bounding box center [584, 373] width 532 height 392
click at [1103, 344] on circle at bounding box center [1101, 336] width 21 height 21
click at [1104, 293] on img at bounding box center [1102, 288] width 42 height 22
click at [1106, 343] on img at bounding box center [1102, 337] width 42 height 34
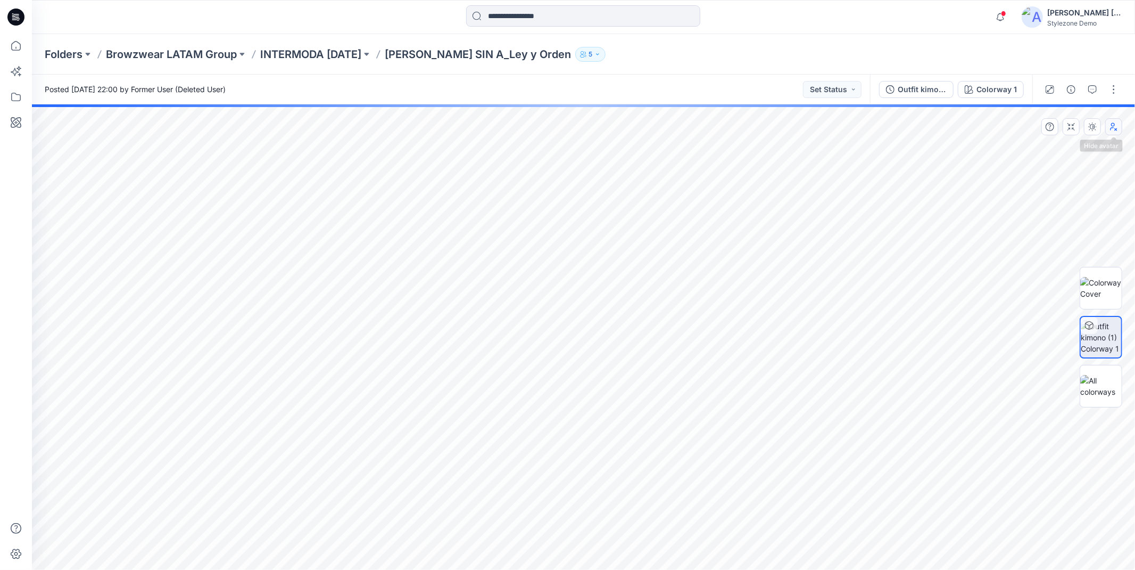
click at [1112, 130] on icon "button" at bounding box center [1114, 126] width 9 height 9
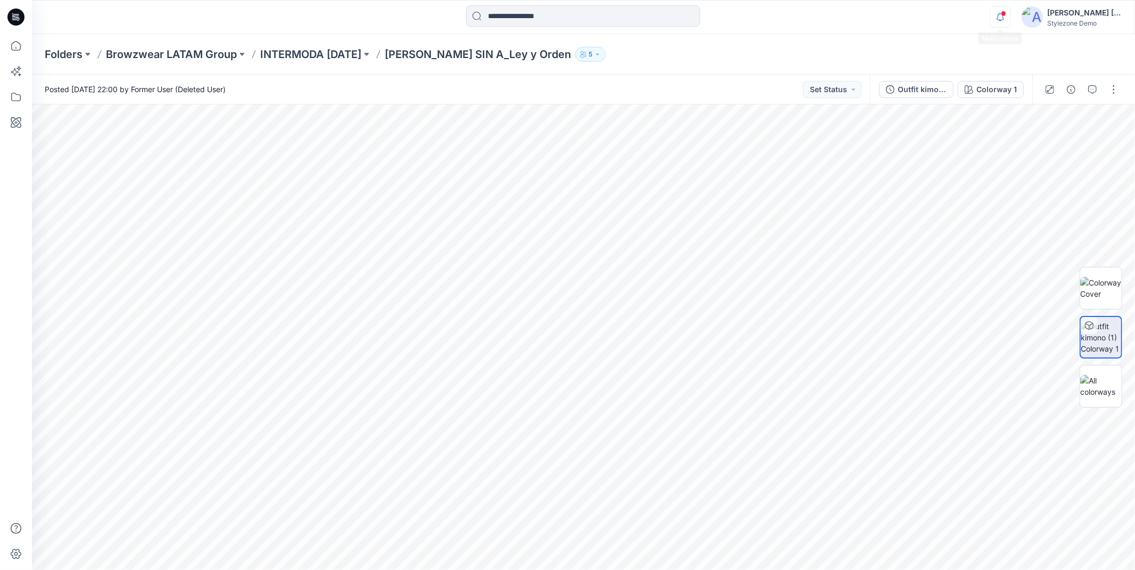
click at [1000, 18] on icon "button" at bounding box center [1001, 16] width 20 height 21
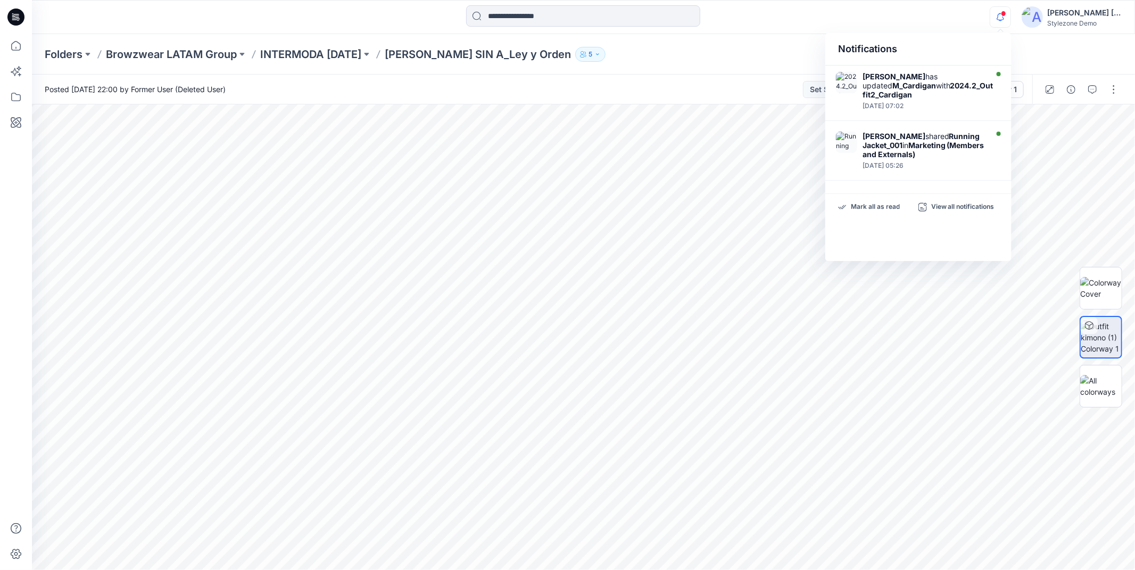
click at [1000, 18] on icon "button" at bounding box center [1001, 16] width 20 height 21
